Goal: Information Seeking & Learning: Understand process/instructions

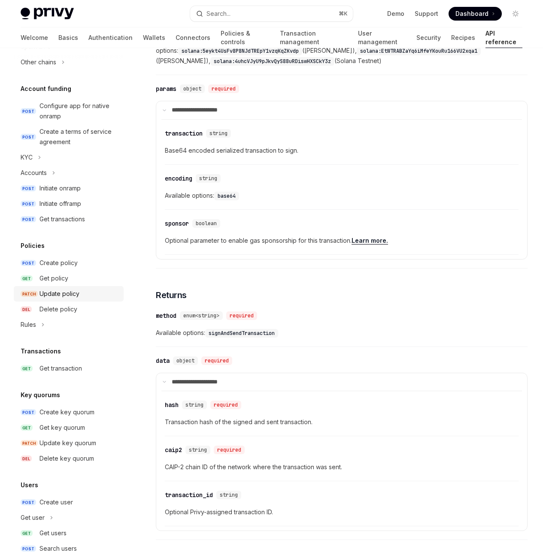
scroll to position [329, 0]
click at [47, 330] on div "Rules" at bounding box center [69, 324] width 110 height 15
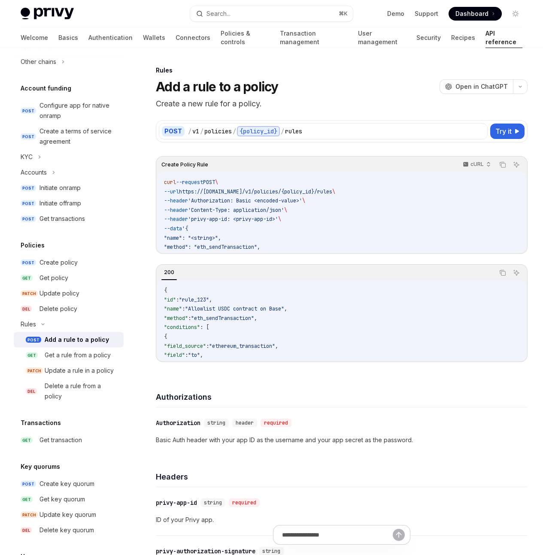
type textarea "*"
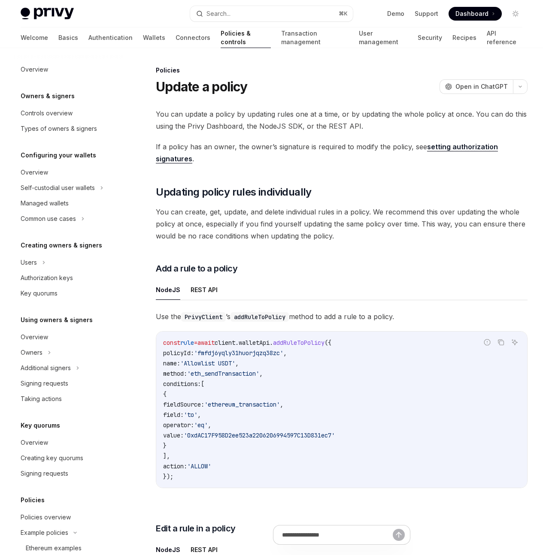
scroll to position [383, 0]
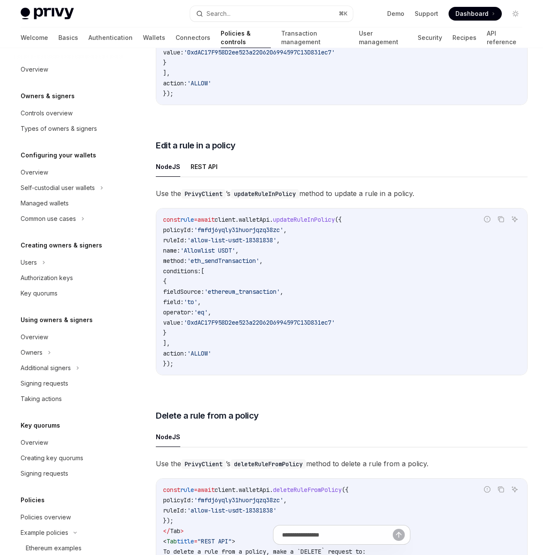
click at [221, 41] on link "Policies & controls" at bounding box center [246, 37] width 50 height 21
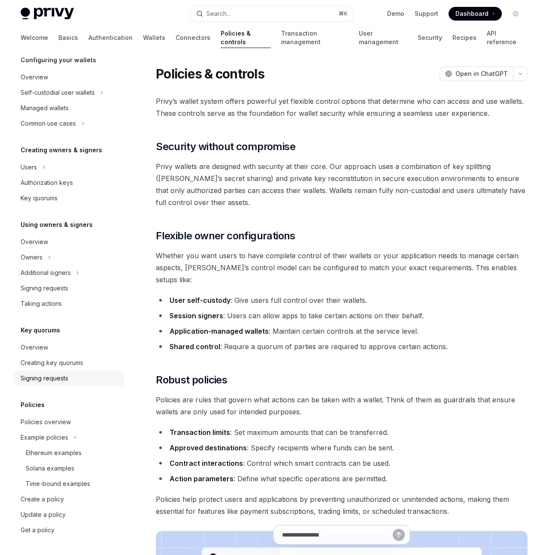
scroll to position [252, 0]
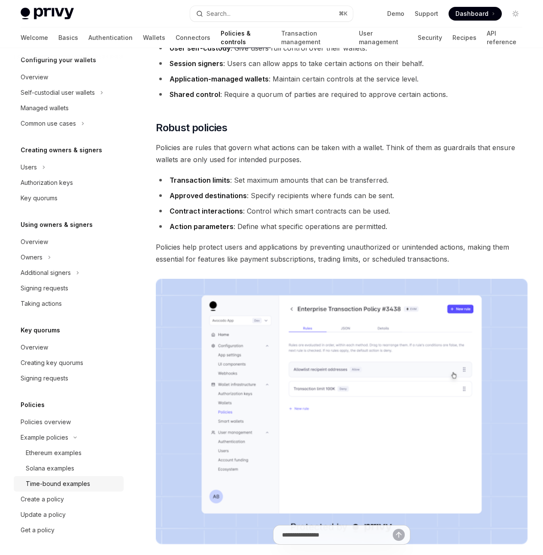
click at [56, 482] on div "Time-bound examples" at bounding box center [58, 484] width 64 height 10
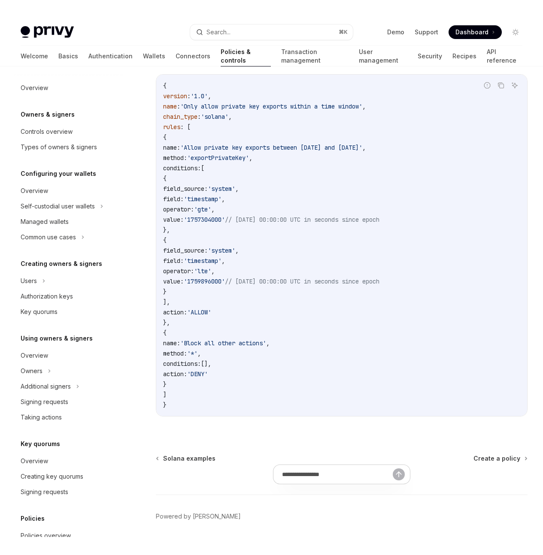
scroll to position [381, 0]
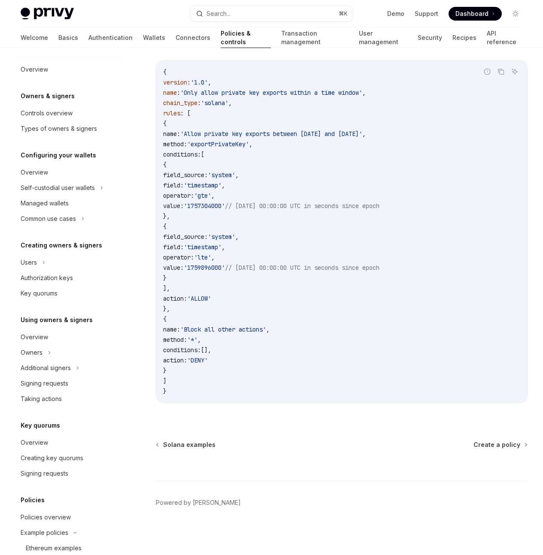
type textarea "*"
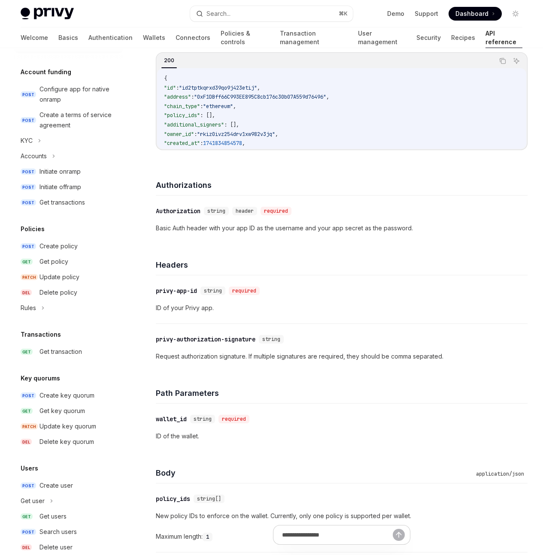
scroll to position [320, 0]
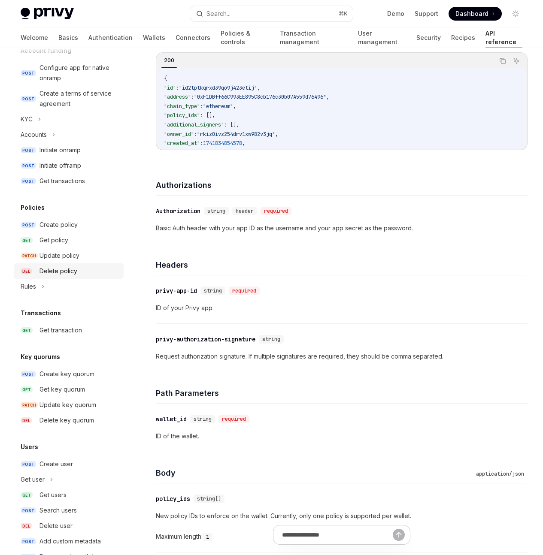
click at [56, 274] on div "Delete policy" at bounding box center [58, 271] width 38 height 10
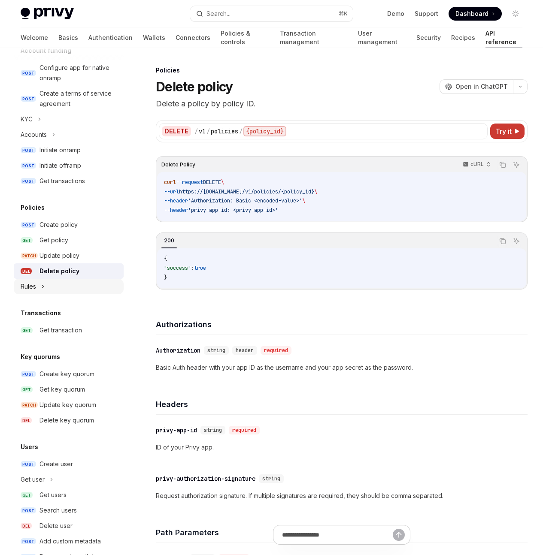
click at [54, 285] on div "Rules" at bounding box center [69, 286] width 110 height 15
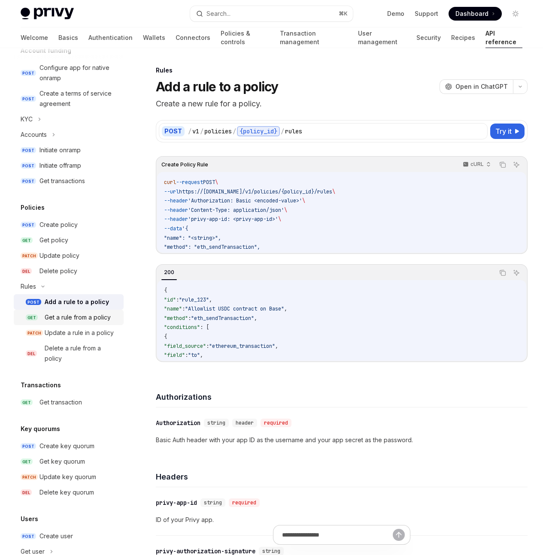
click at [96, 324] on link "GET Get a rule from a policy" at bounding box center [69, 317] width 110 height 15
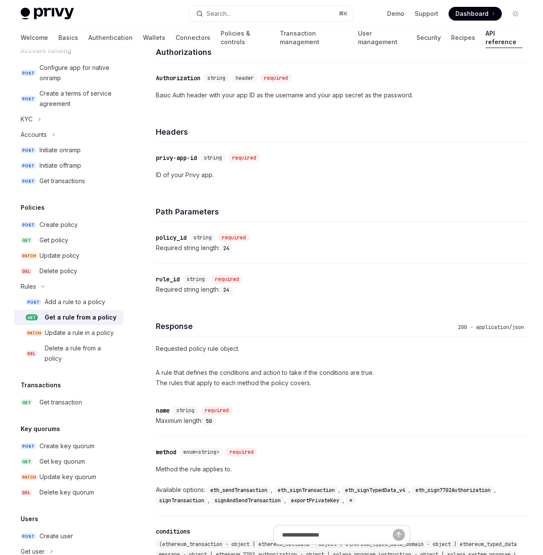
scroll to position [346, 0]
type textarea "*"
